Goal: Information Seeking & Learning: Compare options

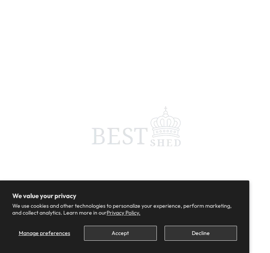
click at [135, 230] on button "Accept" at bounding box center [120, 232] width 72 height 15
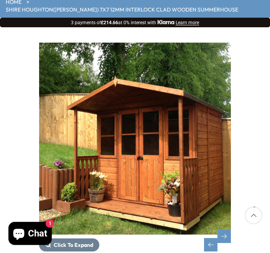
scroll to position [71, 0]
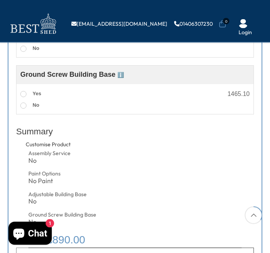
scroll to position [644, 0]
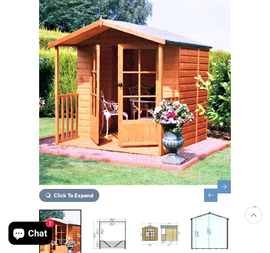
scroll to position [113, 0]
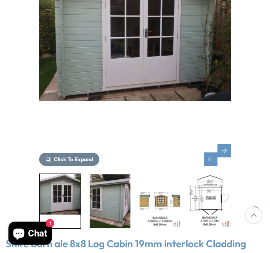
scroll to position [154, 0]
